Goal: Transaction & Acquisition: Purchase product/service

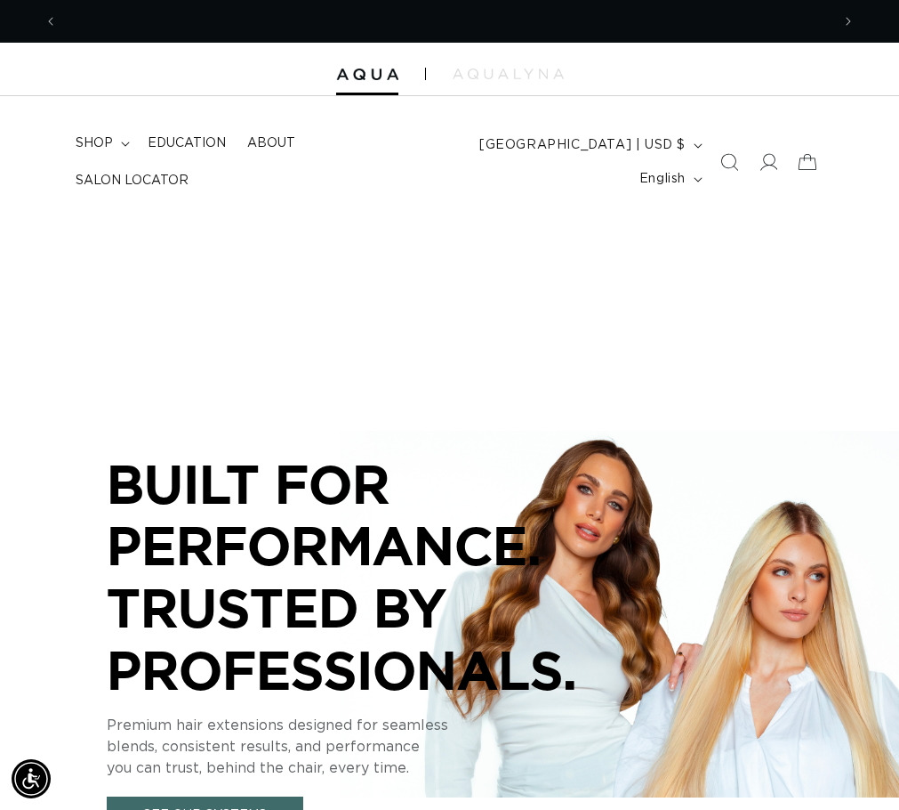
scroll to position [0, 1546]
click at [741, 165] on span "Search" at bounding box center [729, 161] width 39 height 39
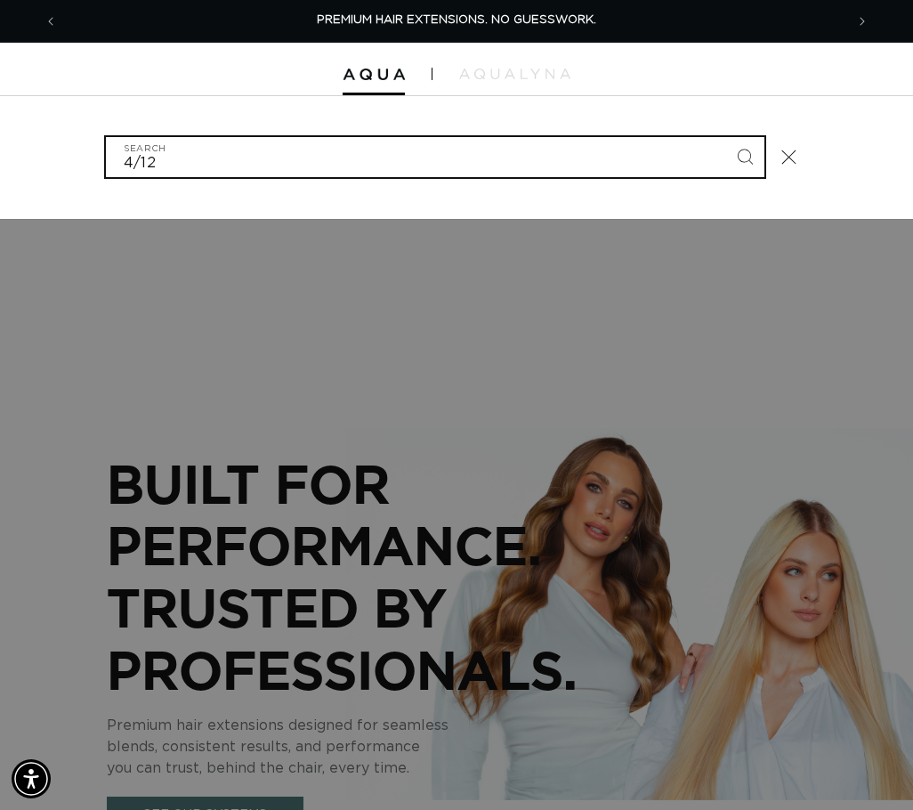
type input "4/12"
click at [725, 137] on button "Search" at bounding box center [744, 156] width 39 height 39
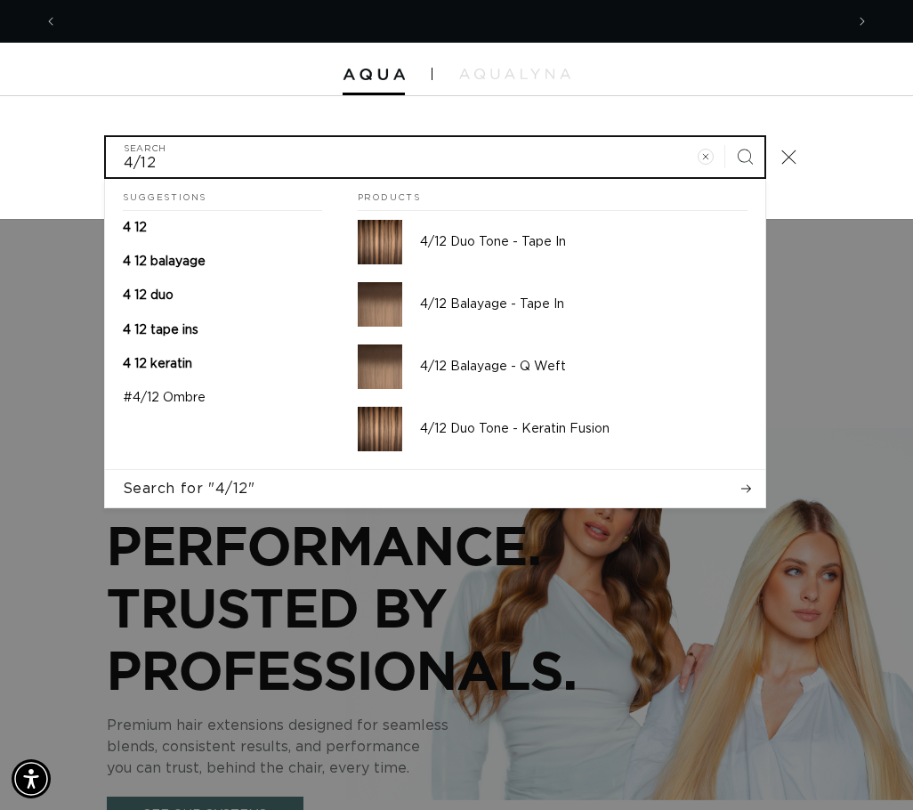
scroll to position [0, 786]
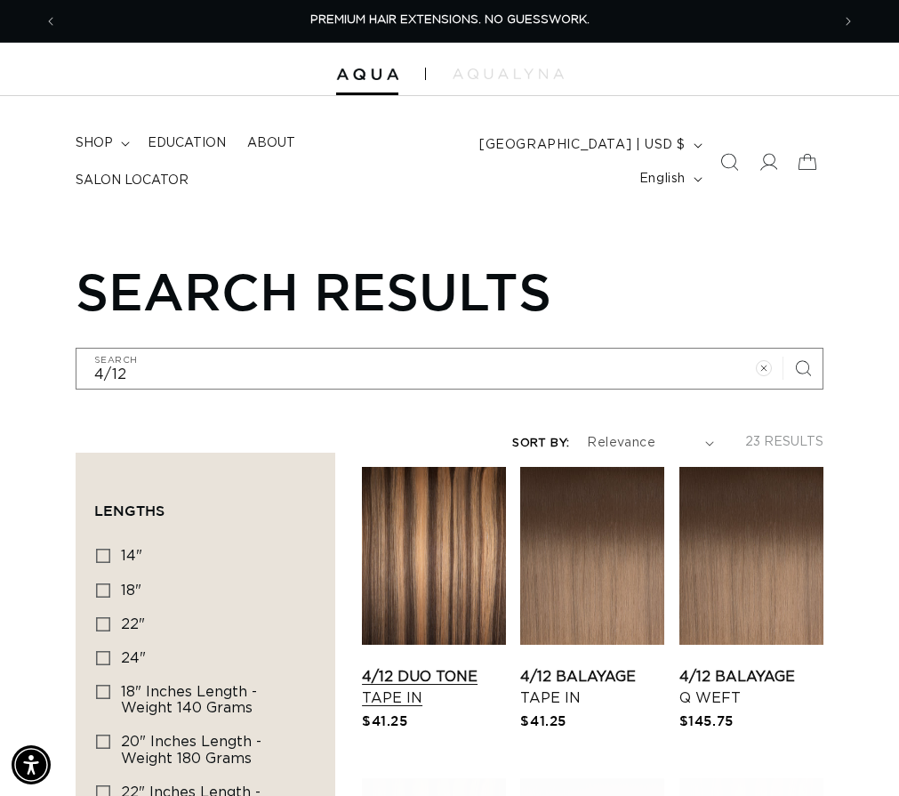
click at [506, 666] on link "4/12 Duo Tone Tape In" at bounding box center [434, 687] width 144 height 43
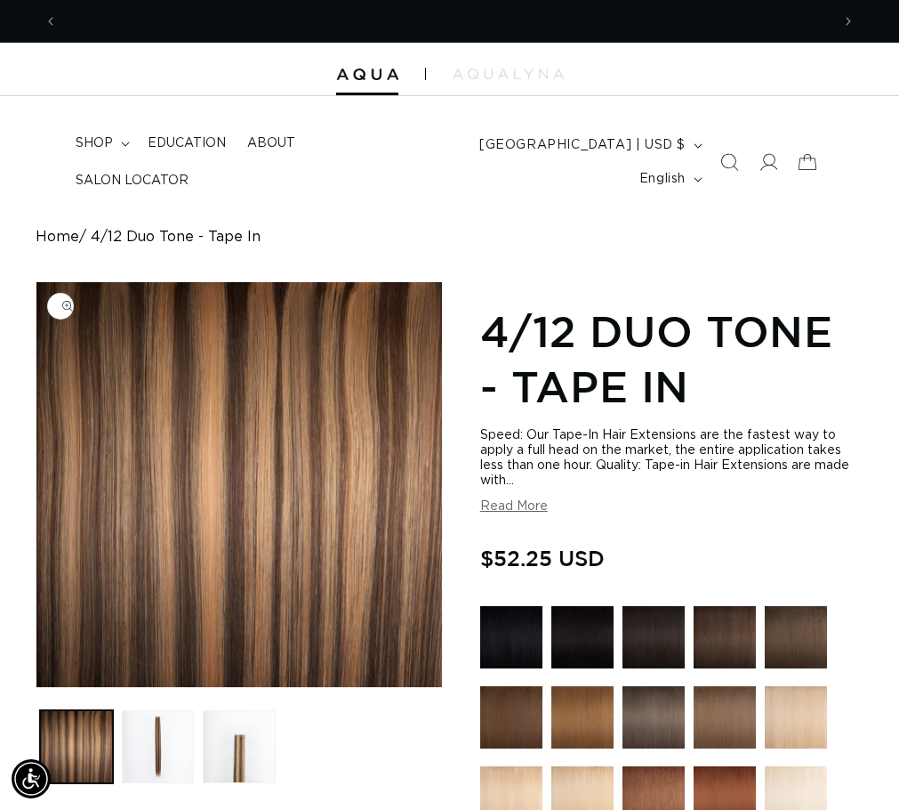
scroll to position [0, 773]
